Goal: Find specific page/section: Find specific page/section

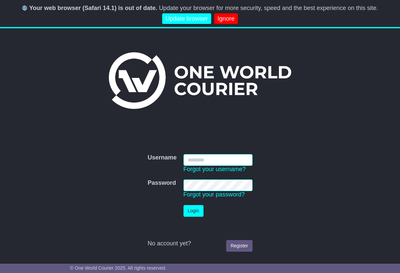
type input "**********"
click at [193, 211] on button "Login" at bounding box center [193, 211] width 20 height 12
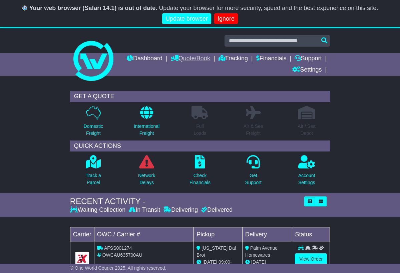
click at [210, 58] on link "Quote/Book" at bounding box center [190, 58] width 39 height 11
click at [214, 69] on link "Domestic" at bounding box center [197, 70] width 53 height 7
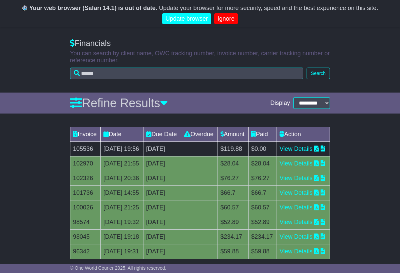
scroll to position [62, 0]
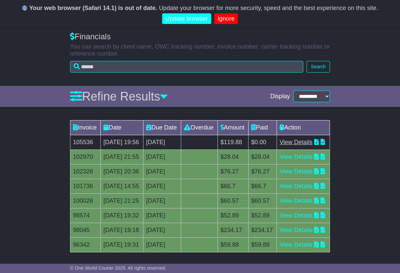
click at [308, 147] on td "View Details" at bounding box center [302, 142] width 53 height 15
click at [305, 146] on link "View Details" at bounding box center [295, 142] width 33 height 7
drag, startPoint x: 96, startPoint y: 151, endPoint x: 74, endPoint y: 151, distance: 21.3
click at [74, 150] on td "105536" at bounding box center [85, 142] width 30 height 15
copy td "105536"
